Goal: Task Accomplishment & Management: Manage account settings

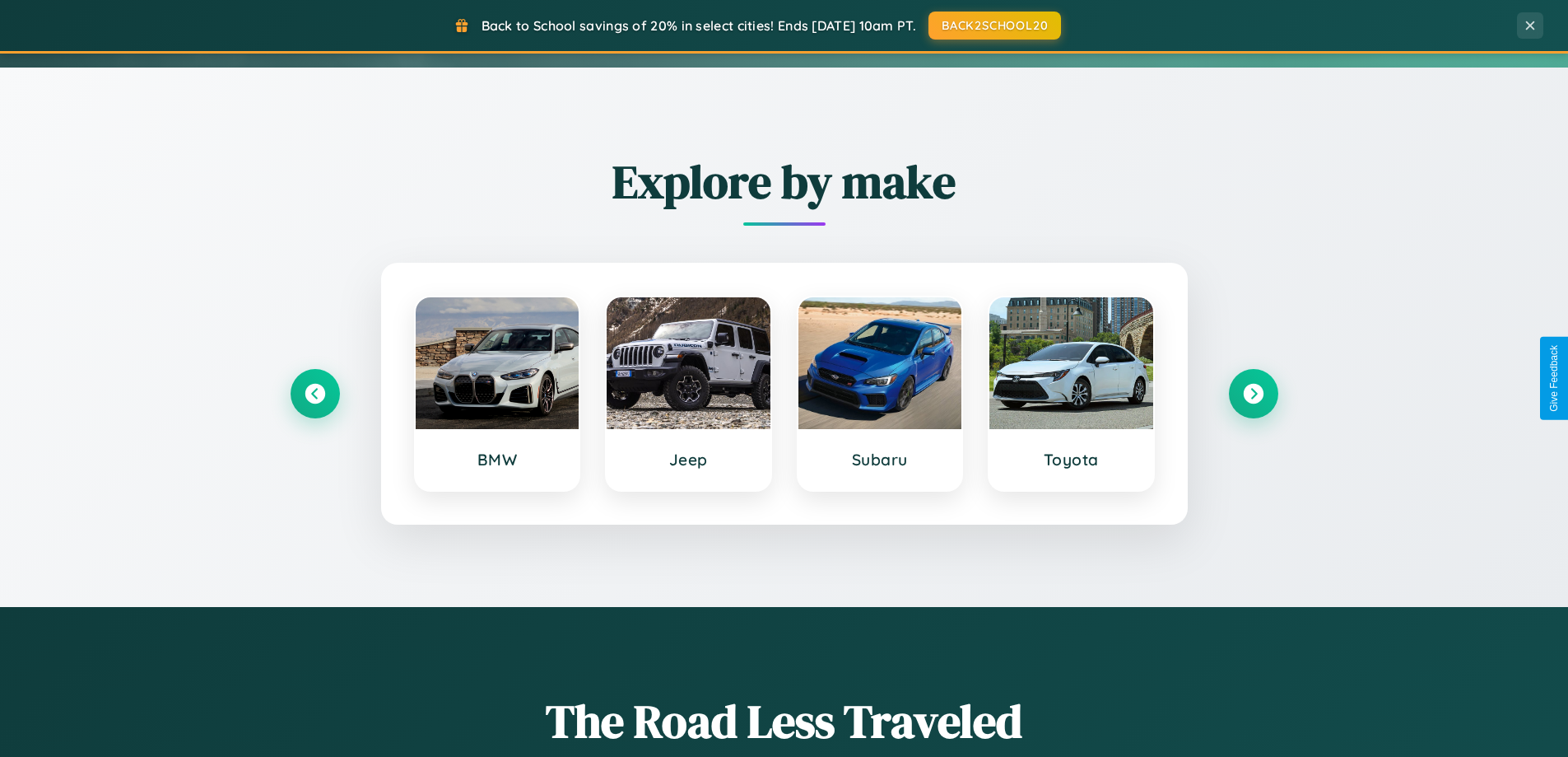
scroll to position [1133, 0]
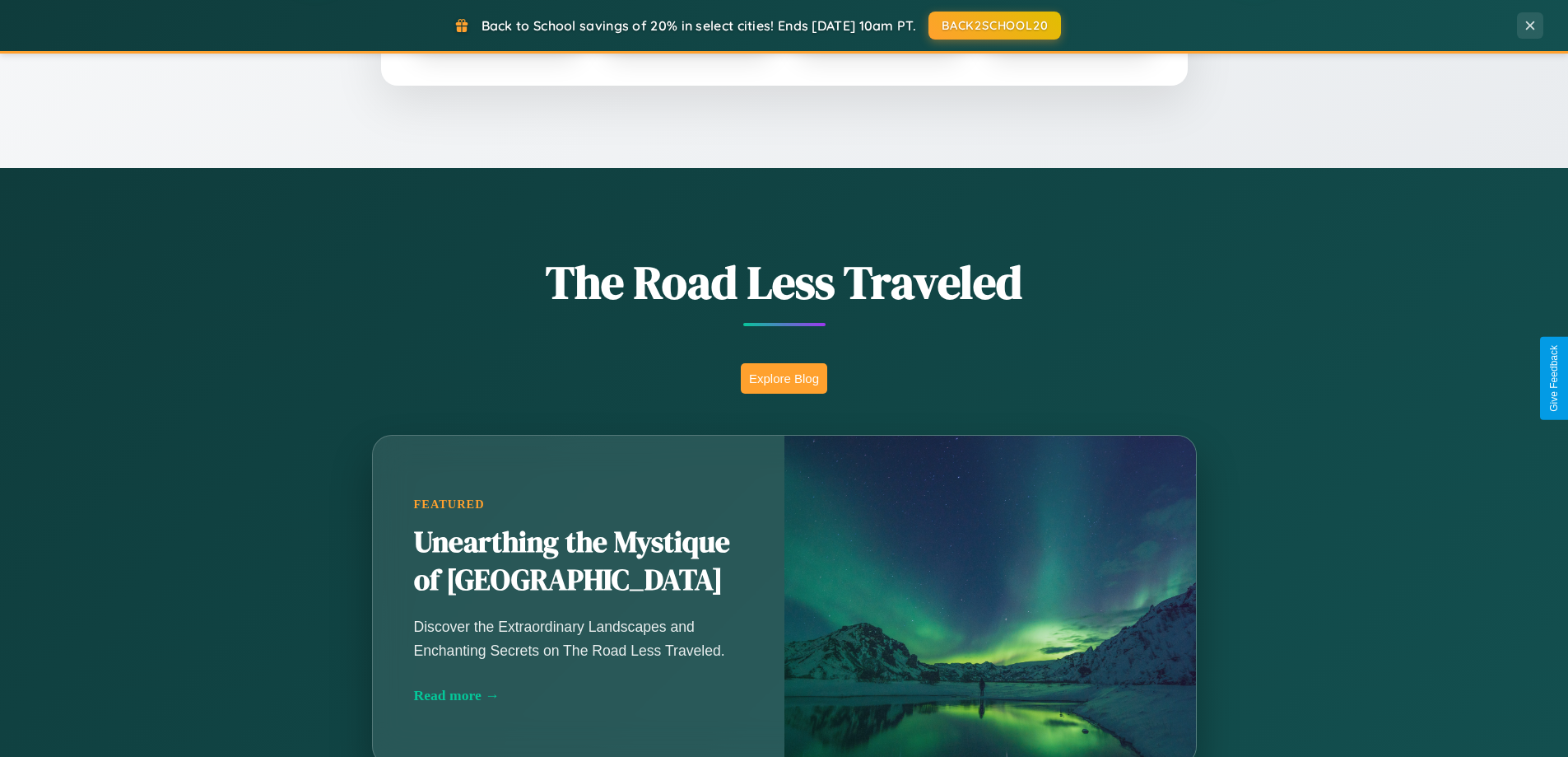
click at [784, 378] on button "Explore Blog" at bounding box center [784, 378] width 87 height 31
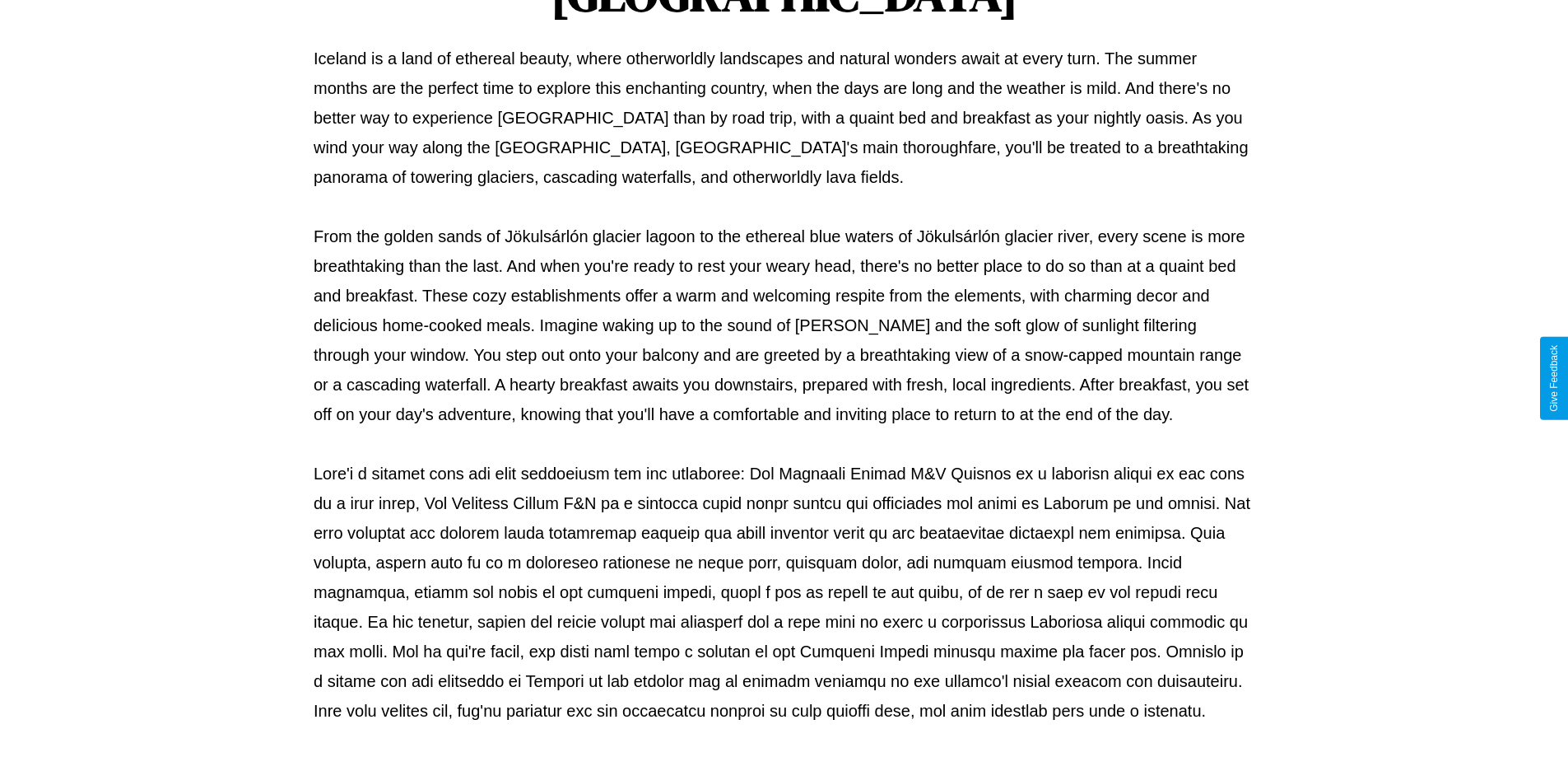
scroll to position [533, 0]
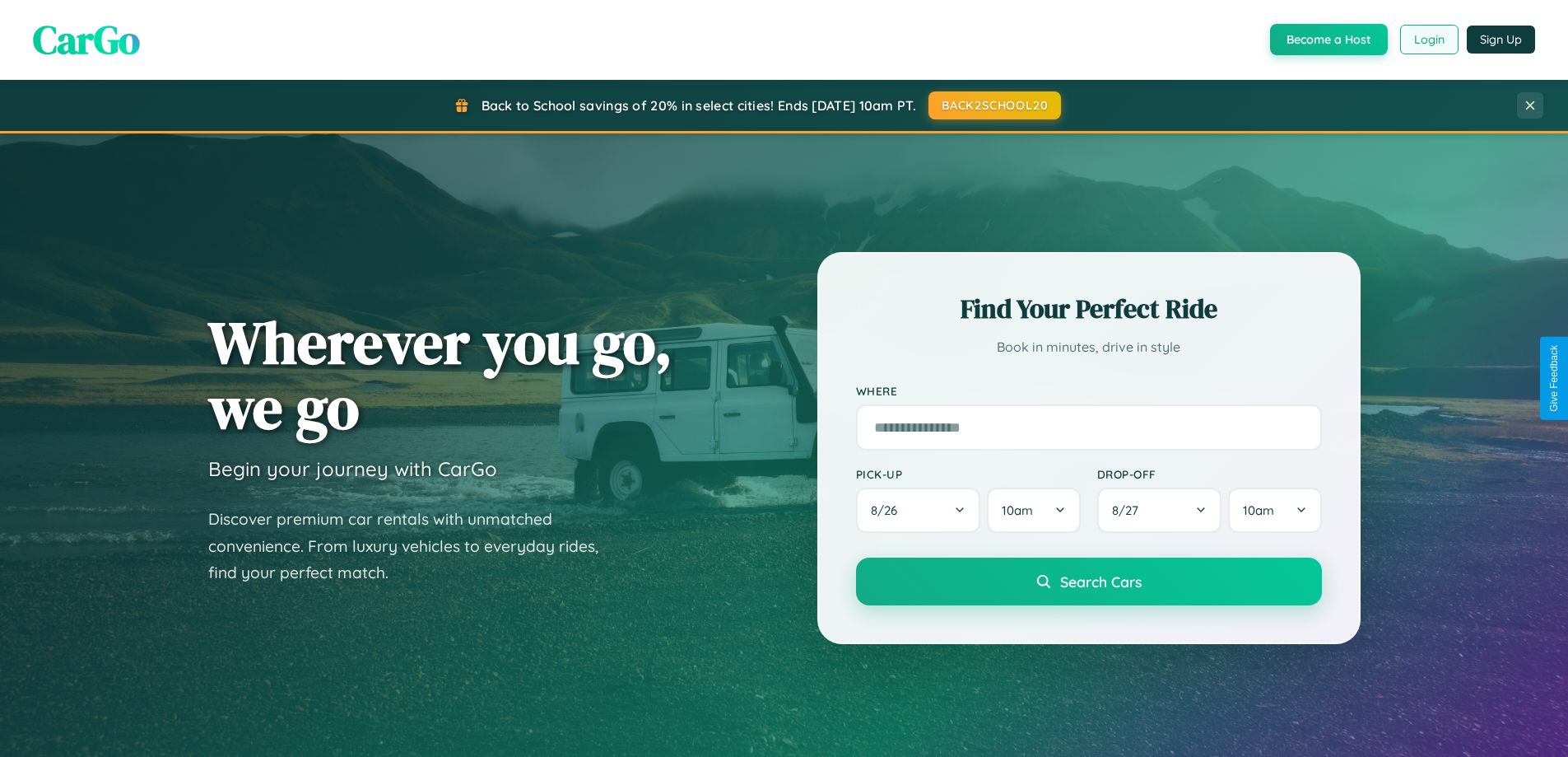
click at [1428, 39] on button "Login" at bounding box center [1429, 39] width 59 height 30
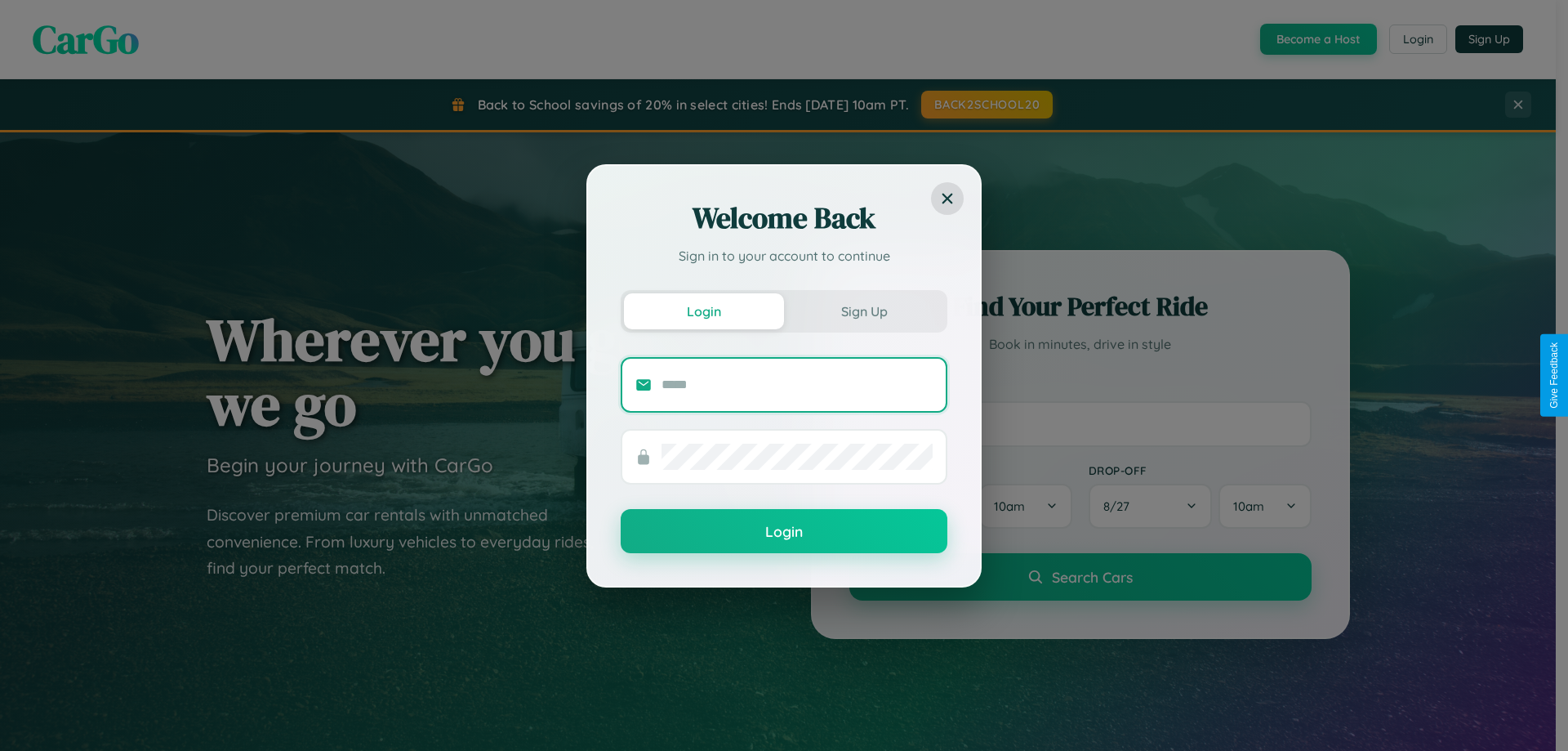
click at [797, 384] on input "text" at bounding box center [797, 385] width 271 height 26
type input "**********"
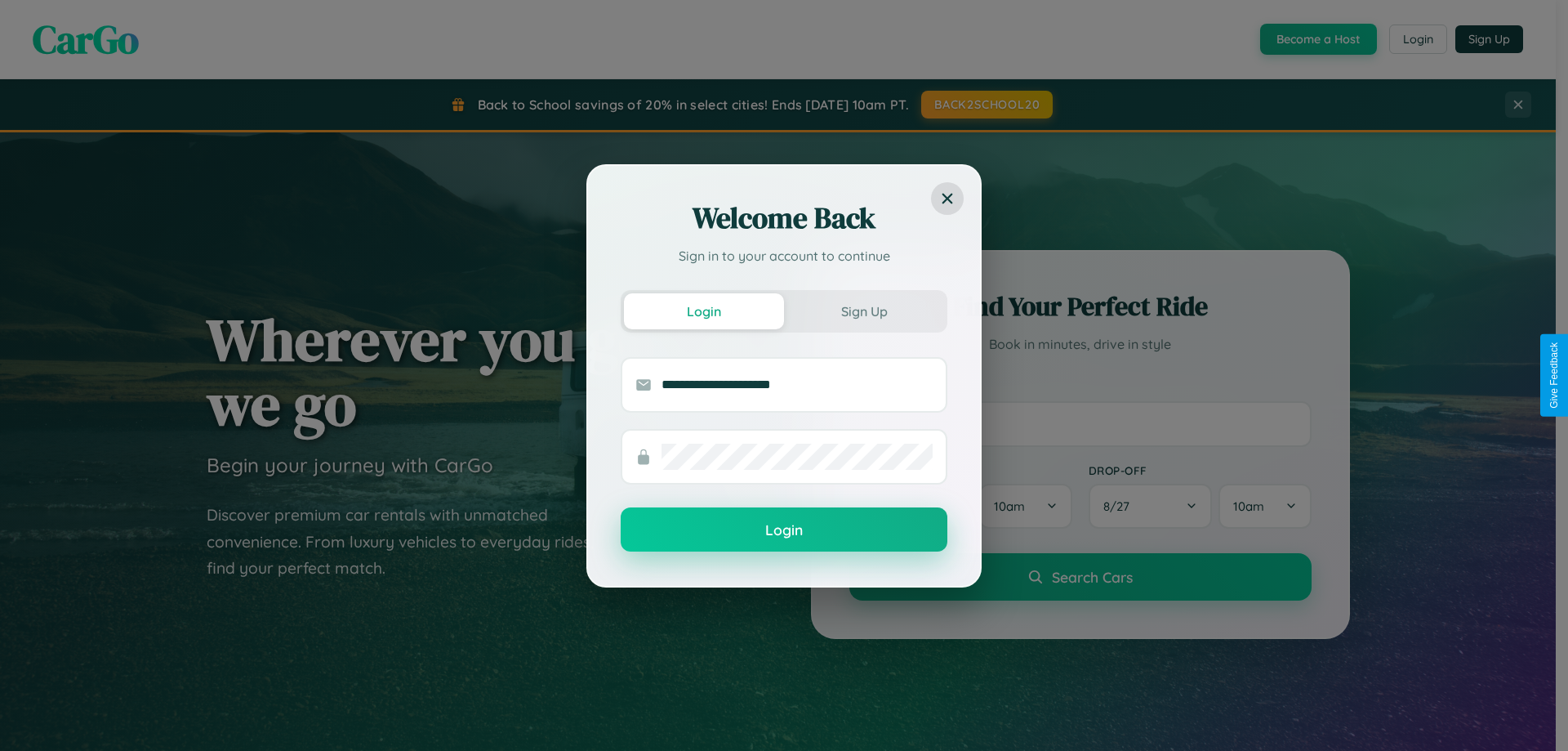
click at [784, 530] on button "Login" at bounding box center [784, 529] width 326 height 44
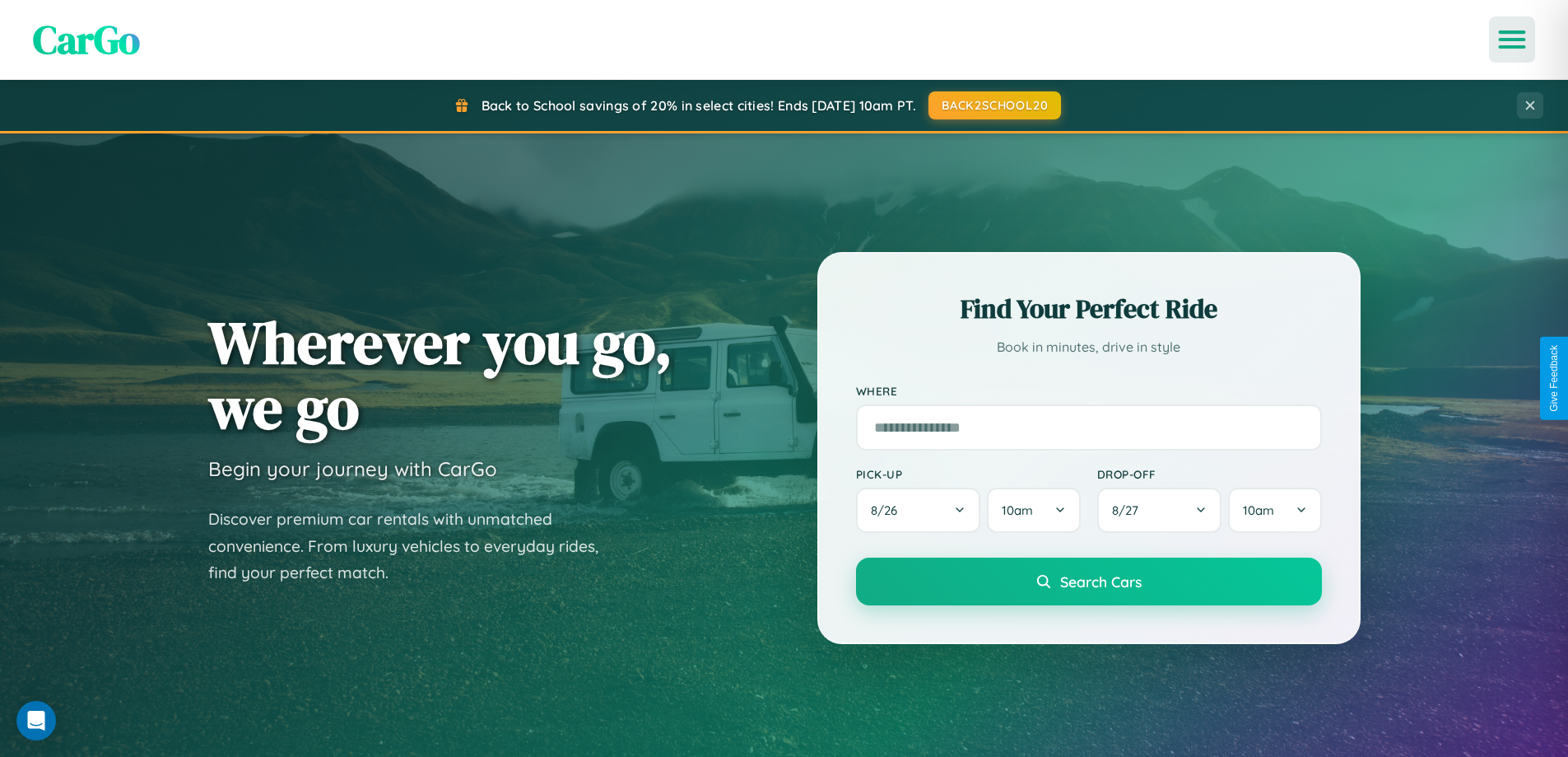
click at [1512, 39] on icon "Open menu" at bounding box center [1512, 39] width 24 height 15
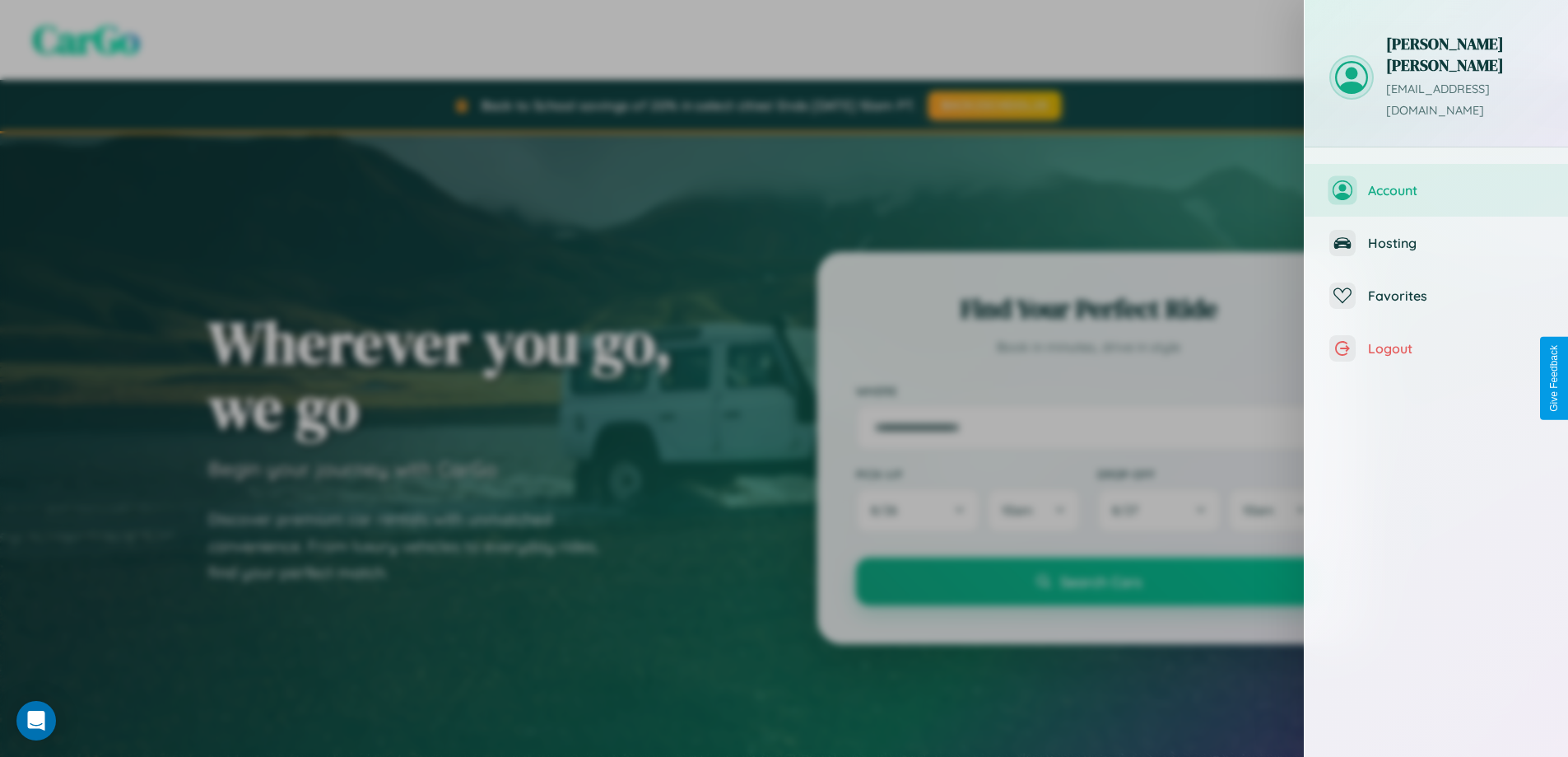
click at [1437, 182] on span "Account" at bounding box center [1456, 190] width 175 height 17
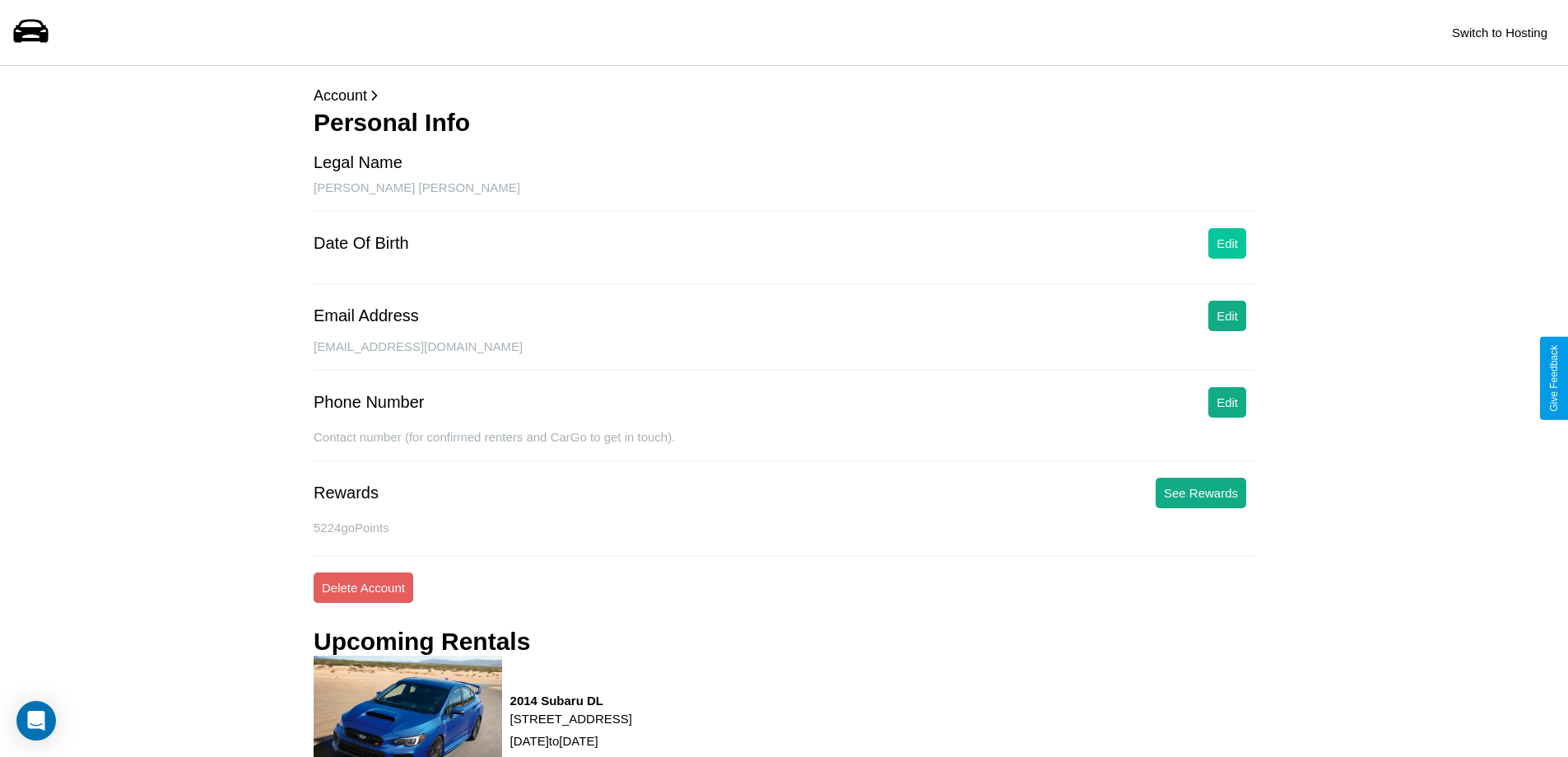
click at [1228, 243] on button "Edit" at bounding box center [1227, 243] width 38 height 31
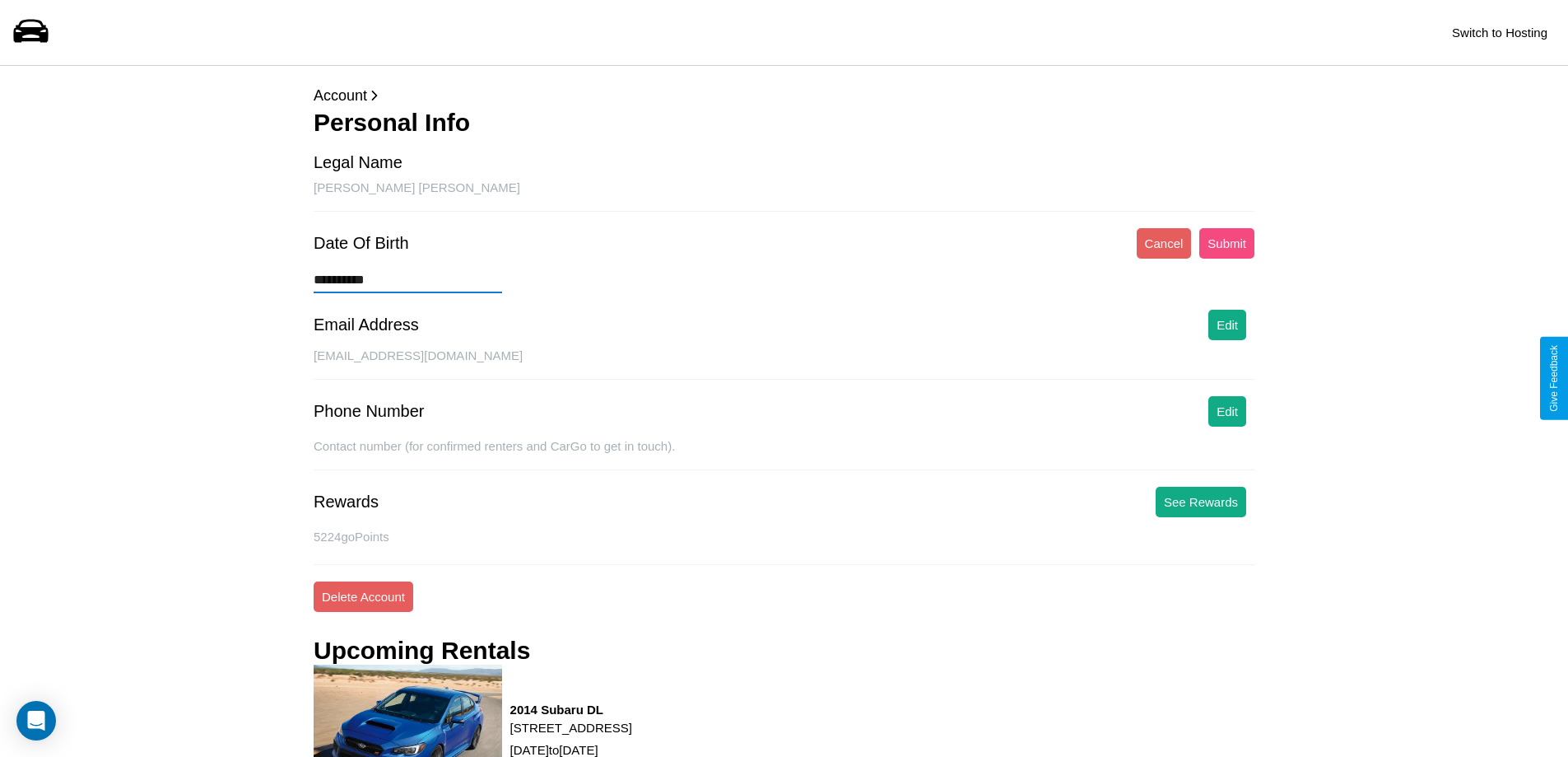
type input "**********"
click at [1227, 243] on button "Submit" at bounding box center [1227, 243] width 55 height 31
